Goal: Book appointment/travel/reservation

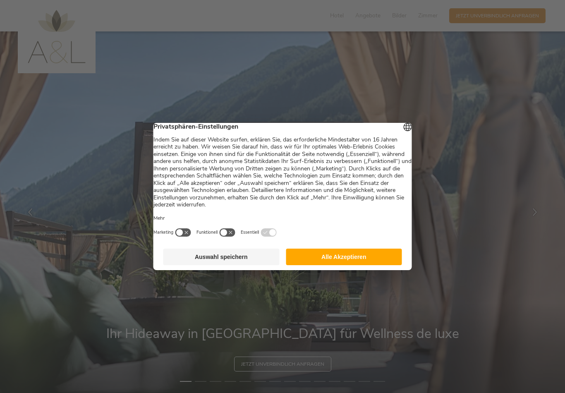
click at [371, 260] on button "Alle Akzeptieren" at bounding box center [344, 256] width 116 height 17
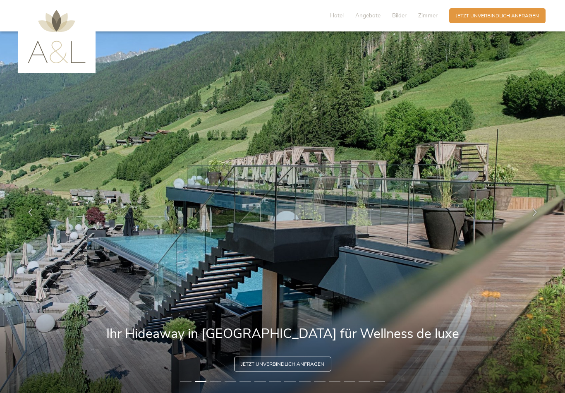
click at [55, 54] on img at bounding box center [57, 36] width 58 height 53
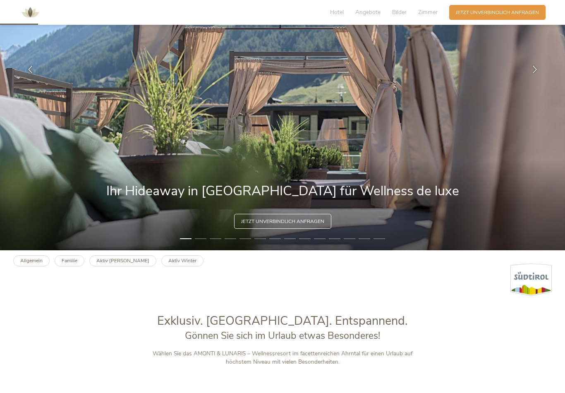
scroll to position [142, 0]
click at [37, 264] on b "Allgemein" at bounding box center [31, 260] width 22 height 7
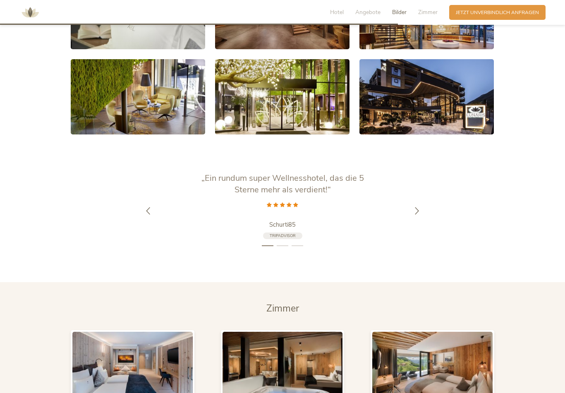
scroll to position [1449, 0]
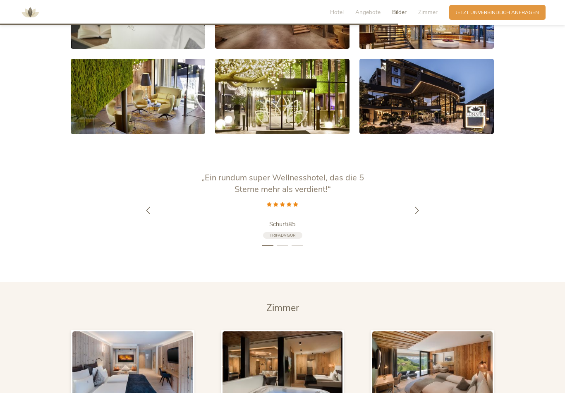
click at [413, 212] on icon at bounding box center [416, 209] width 7 height 7
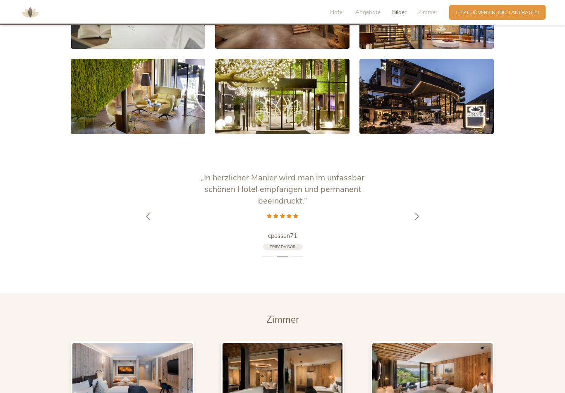
click at [419, 219] on div at bounding box center [416, 215] width 21 height 21
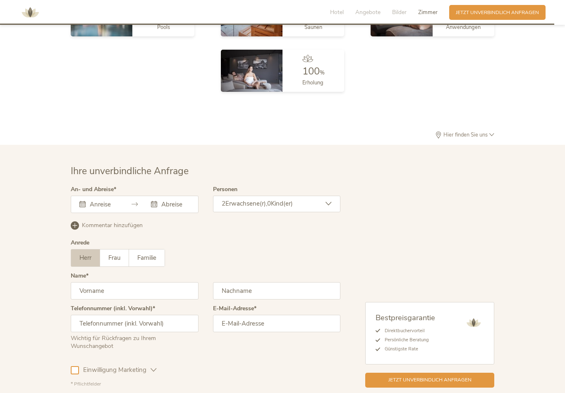
scroll to position [2058, 0]
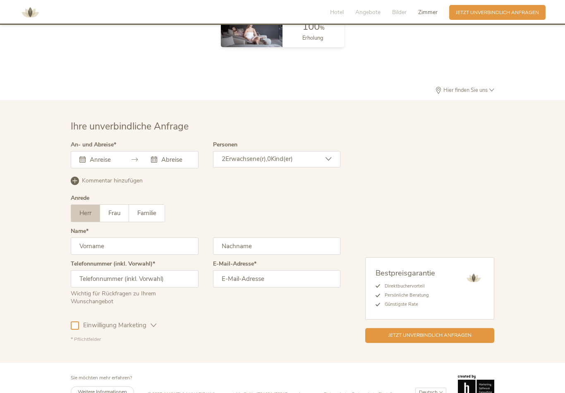
click at [312, 392] on span "Impressum" at bounding box center [309, 394] width 21 height 6
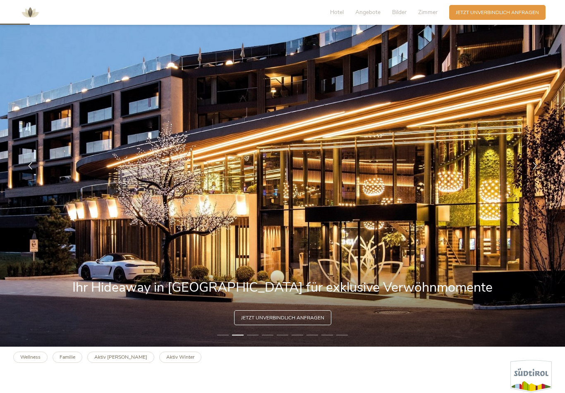
scroll to position [0, 0]
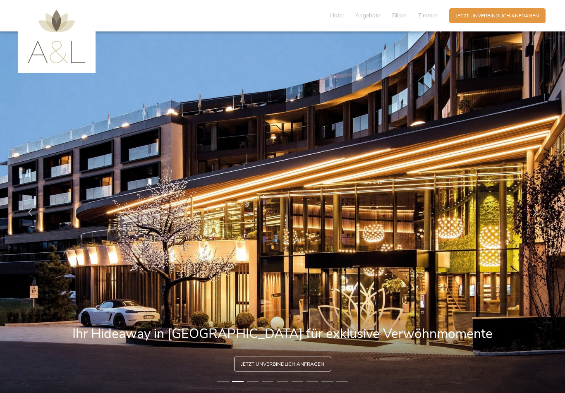
click at [54, 43] on img at bounding box center [57, 36] width 58 height 53
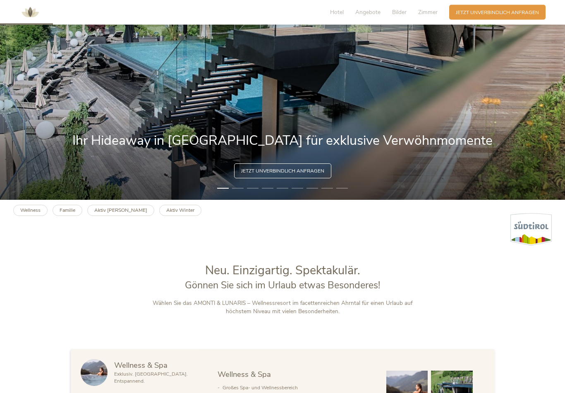
scroll to position [193, 0]
click at [241, 191] on li "2" at bounding box center [238, 188] width 12 height 7
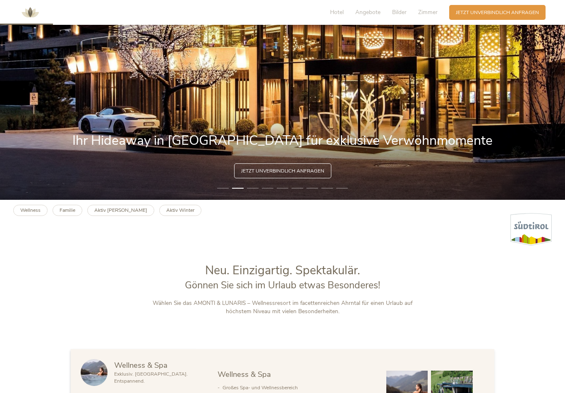
click at [261, 200] on img at bounding box center [282, 18] width 565 height 361
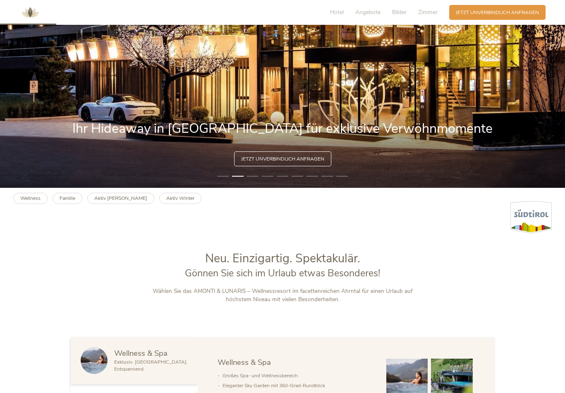
scroll to position [199, 0]
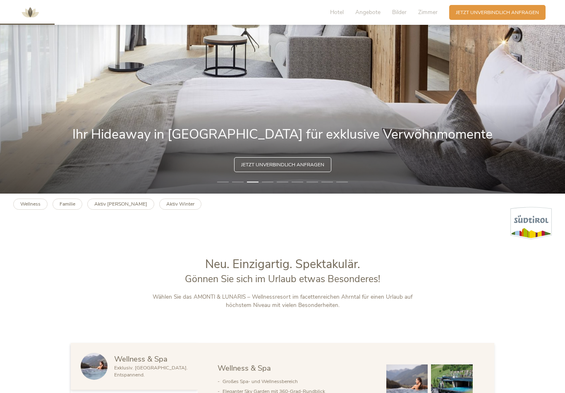
click at [491, 14] on span "Jetzt unverbindlich anfragen" at bounding box center [496, 12] width 83 height 7
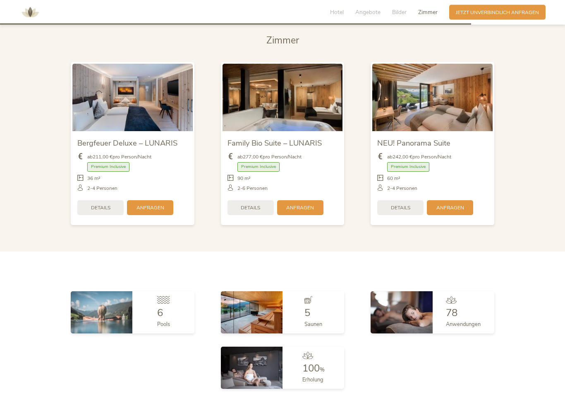
scroll to position [1717, 0]
click at [106, 204] on span "Details" at bounding box center [100, 207] width 19 height 7
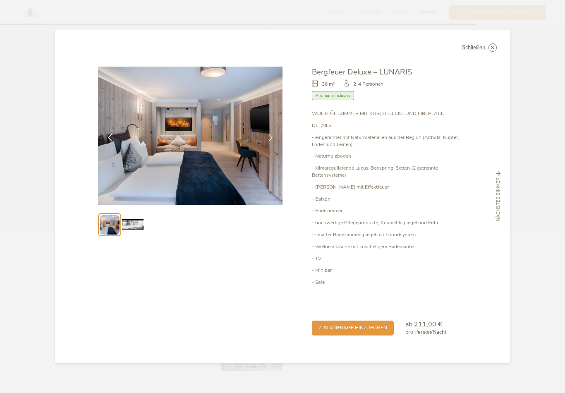
scroll to position [1736, 0]
click at [270, 141] on icon at bounding box center [270, 137] width 7 height 7
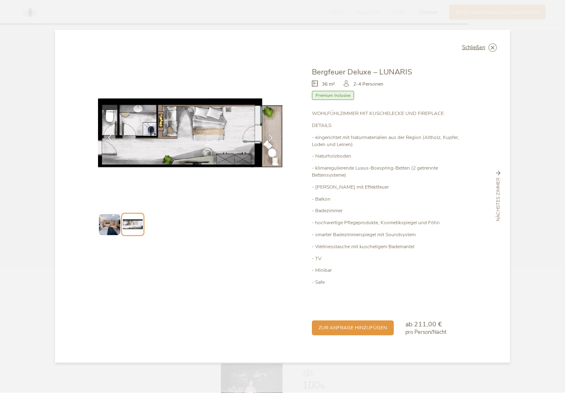
scroll to position [1699, 0]
click at [209, 148] on img at bounding box center [190, 136] width 184 height 138
click at [370, 330] on span "zur Anfrage hinzufügen" at bounding box center [352, 327] width 69 height 7
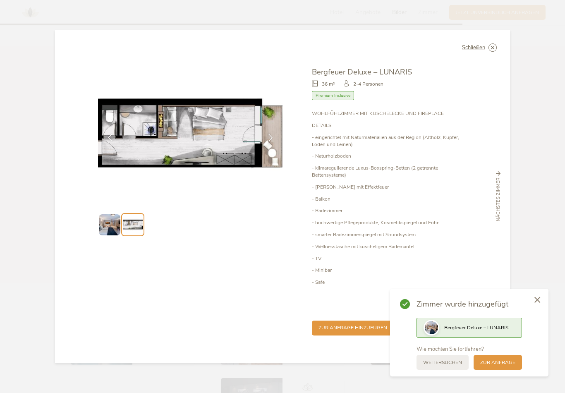
click at [506, 366] on span "zur Anfrage" at bounding box center [497, 362] width 35 height 7
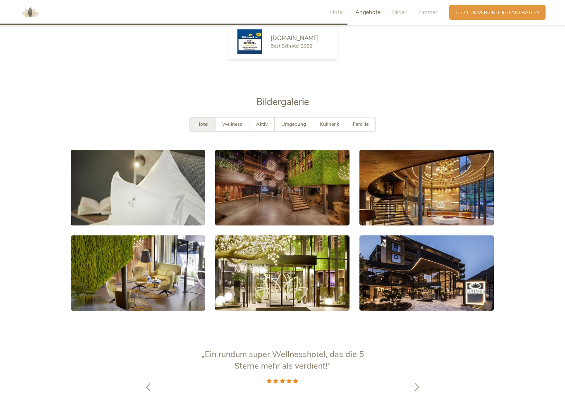
scroll to position [1272, 0]
